Goal: Transaction & Acquisition: Purchase product/service

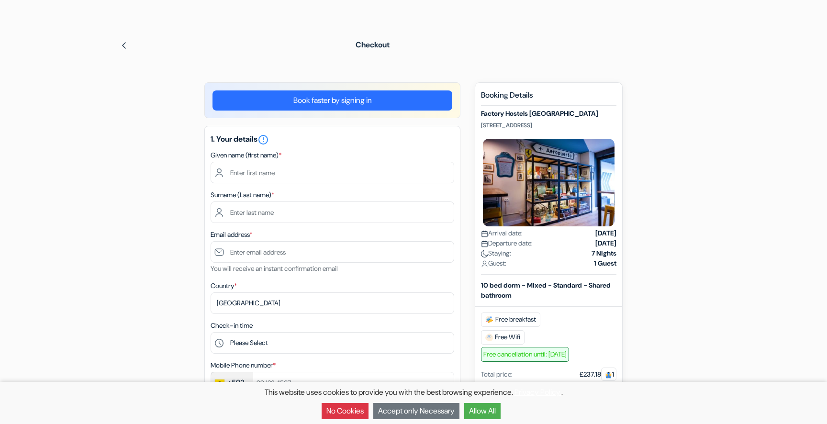
scroll to position [53, 0]
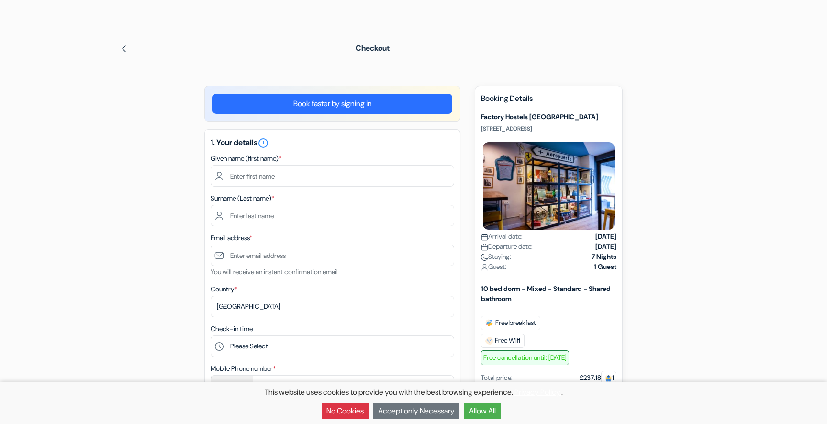
click at [493, 408] on button "Allow All" at bounding box center [482, 411] width 36 height 16
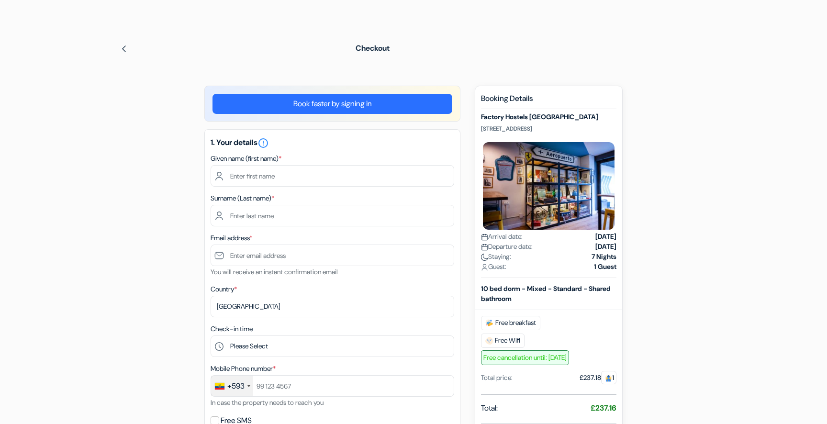
scroll to position [0, 0]
click at [301, 171] on input "text" at bounding box center [333, 176] width 244 height 22
type input "[PERSON_NAME]"
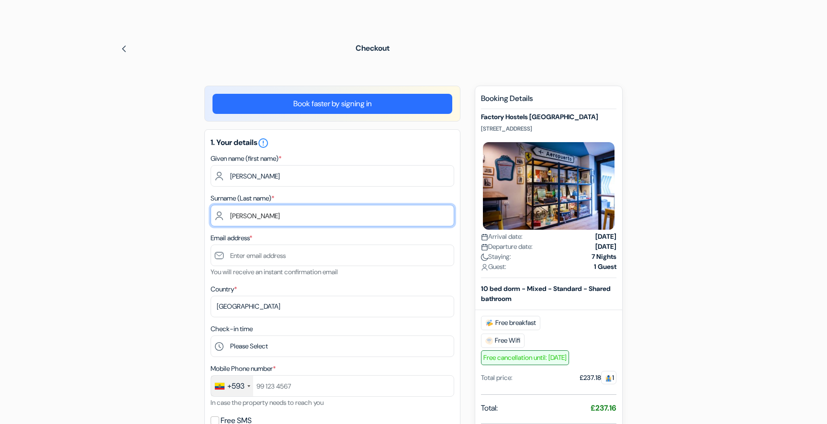
type input "[EMAIL_ADDRESS][DOMAIN_NAME]"
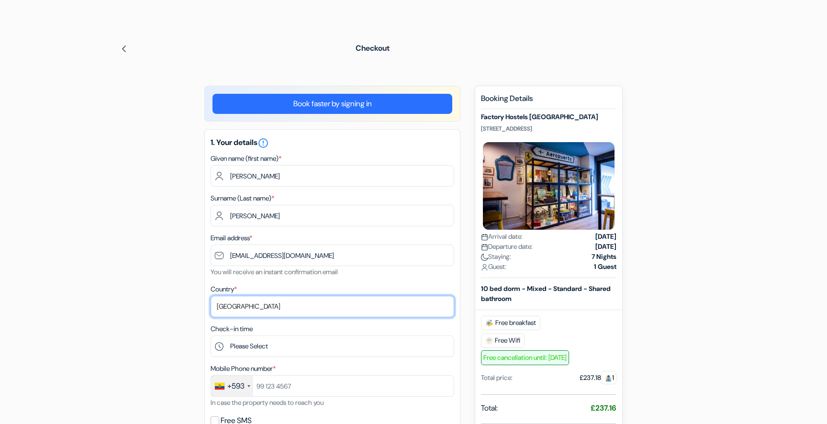
select select "42"
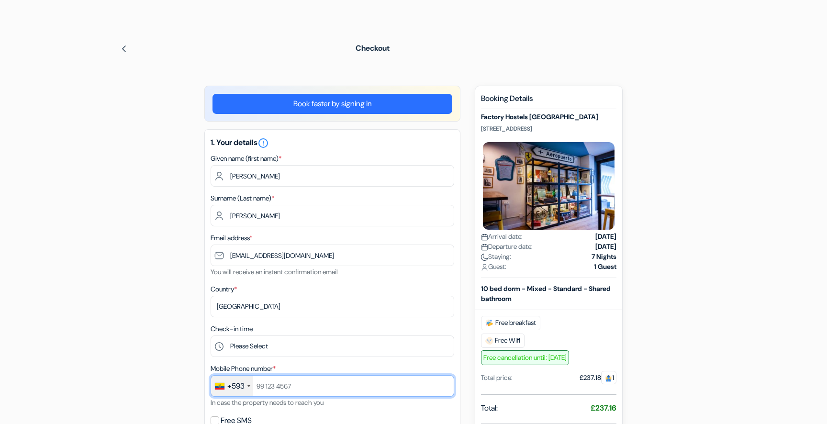
type input "15874879456"
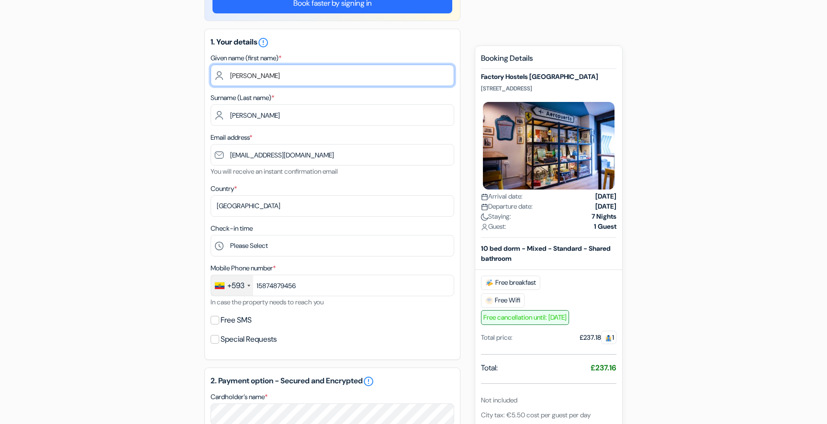
scroll to position [206, 0]
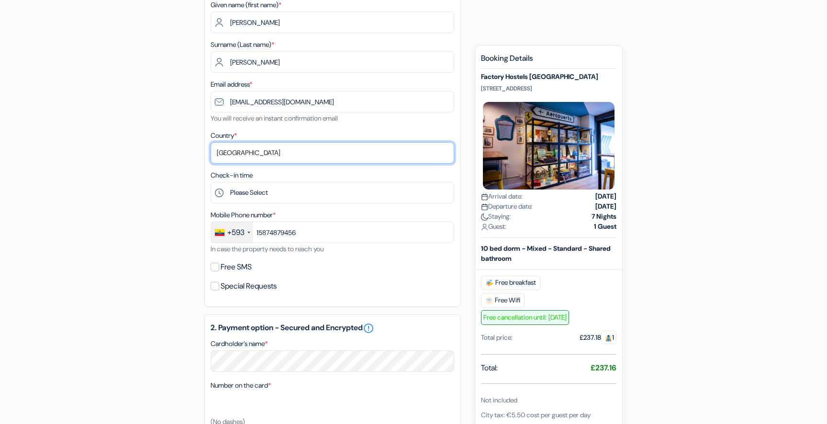
click at [282, 145] on select "Select country [GEOGRAPHIC_DATA] [GEOGRAPHIC_DATA] [GEOGRAPHIC_DATA] [GEOGRAPHI…" at bounding box center [333, 153] width 244 height 22
select select "60"
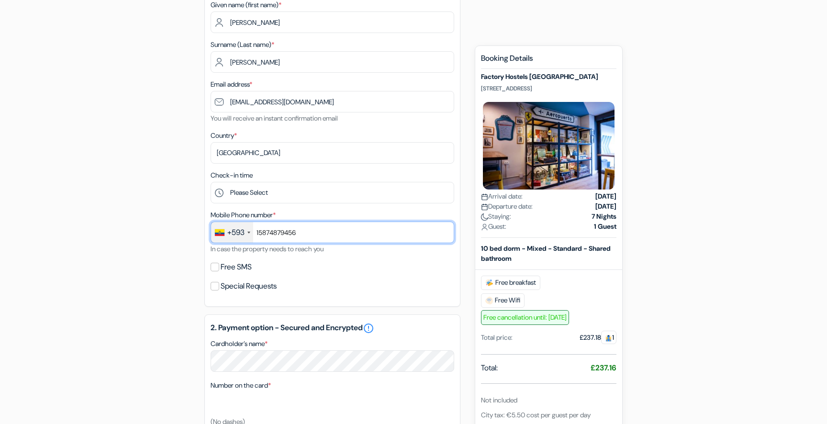
click at [318, 231] on input "15874879456" at bounding box center [333, 233] width 244 height 22
paste input "0995715825"
type input "0995715825"
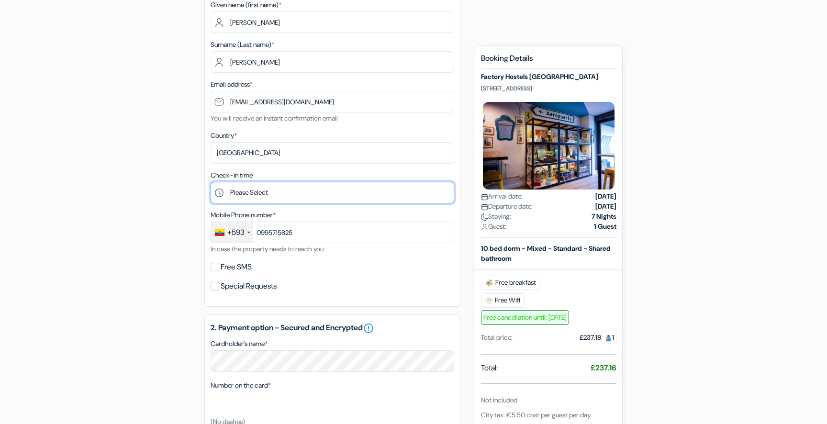
click at [289, 192] on select "Please Select 1:00 2:00 3:00 4:00 5:00 6:00 7:00 8:00 9:00 10:00 11:00 12:00 13…" at bounding box center [333, 193] width 244 height 22
select select "13"
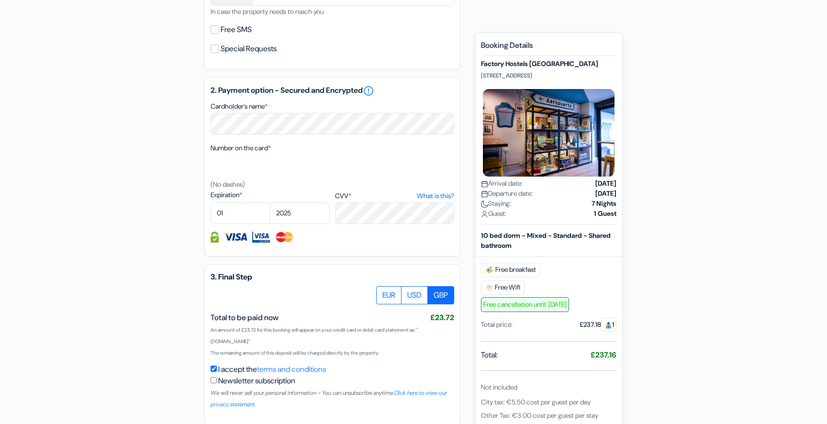
scroll to position [490, 0]
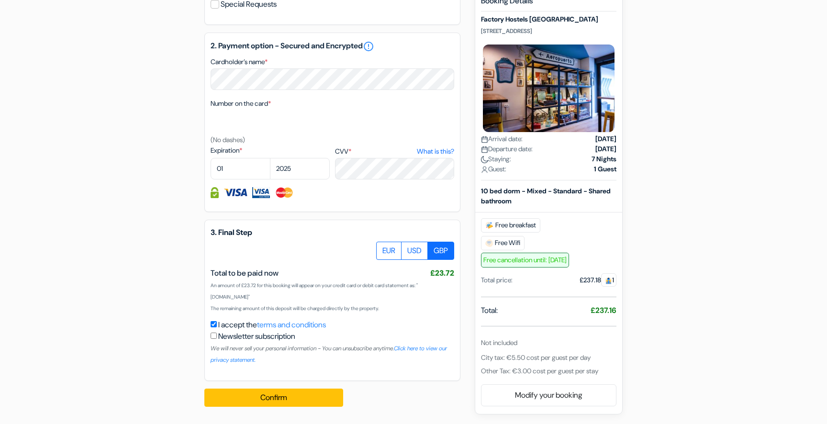
click at [172, 164] on div "add_box Factory Hostels [GEOGRAPHIC_DATA] Molist 5, [GEOGRAPHIC_DATA], [GEOGRAP…" at bounding box center [414, 32] width 632 height 764
click at [298, 173] on select "2025 2026 2027 2028 2029 2030 2031 2032 2033 2034 2035 2036 2037 2038 2039 2040…" at bounding box center [300, 169] width 60 height 22
click at [304, 170] on select "2025 2026 2027 2028 2029 2030 2031 2032 2033 2034 2035 2036 2037 2038 2039 2040…" at bounding box center [300, 169] width 60 height 22
select select "2029"
click at [298, 399] on button "Confirm" at bounding box center [273, 398] width 139 height 18
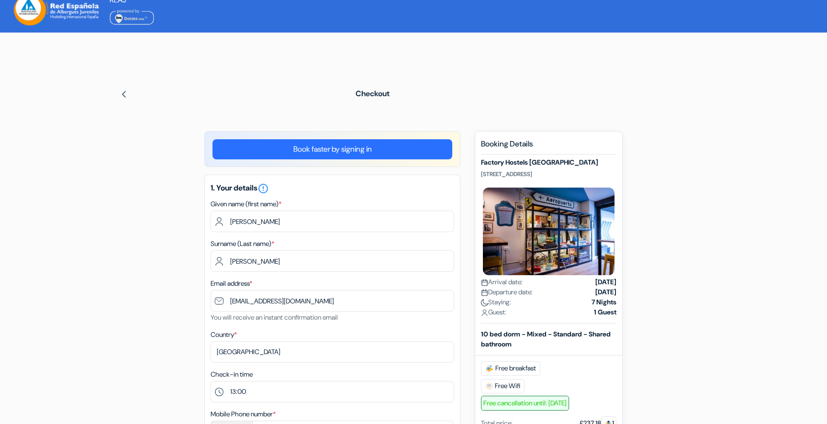
scroll to position [0, 0]
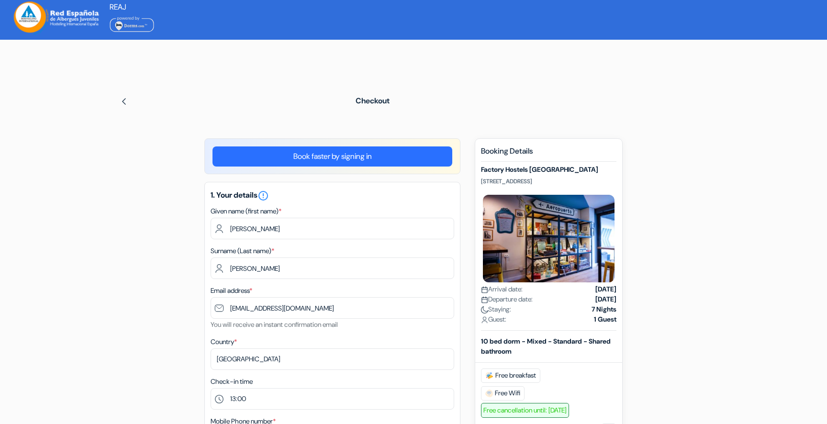
click at [78, 24] on img at bounding box center [56, 17] width 91 height 33
